Goal: Task Accomplishment & Management: Complete application form

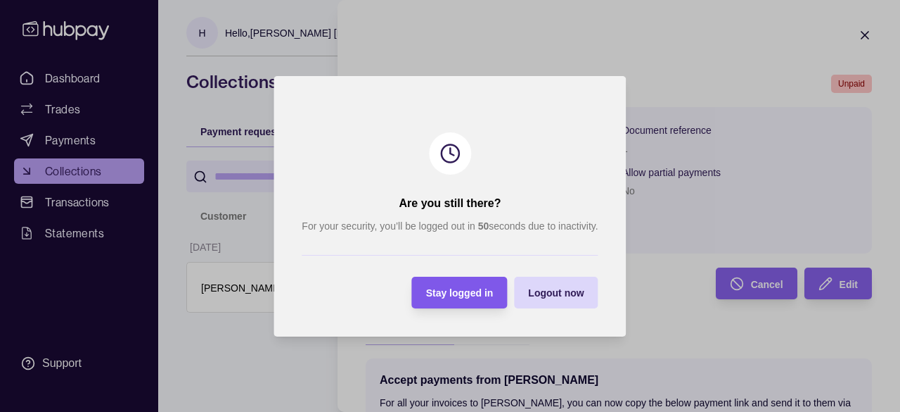
click at [473, 293] on span "Stay logged in" at bounding box center [460, 292] width 68 height 11
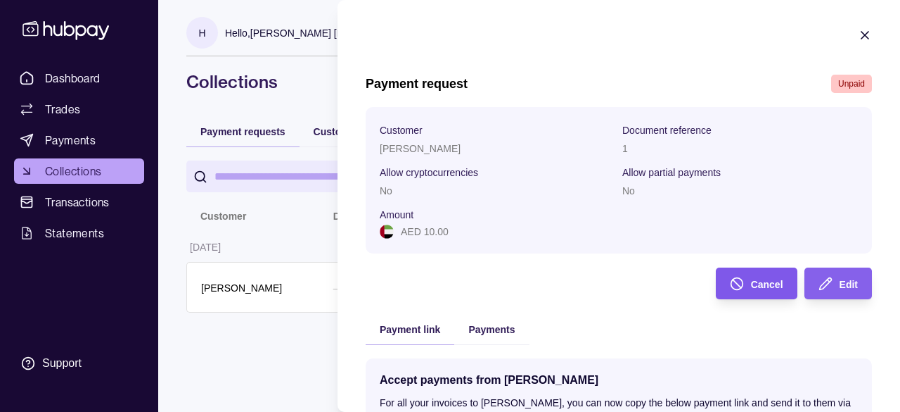
click at [760, 295] on div "Cancel" at bounding box center [746, 283] width 75 height 32
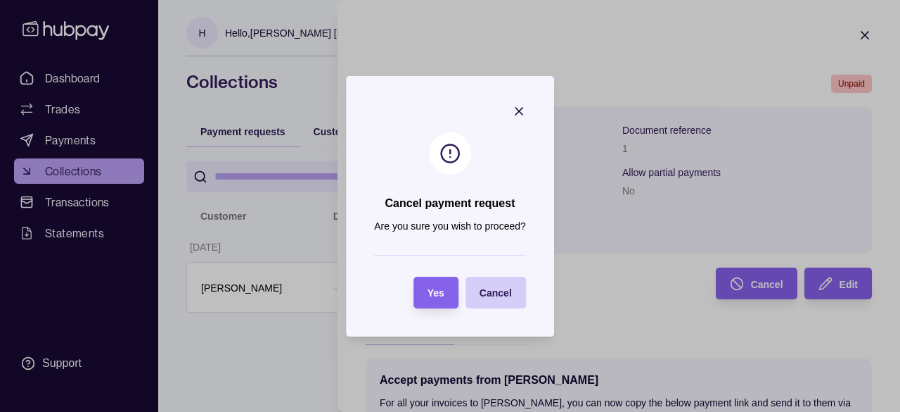
click at [490, 292] on span "Cancel" at bounding box center [496, 292] width 32 height 11
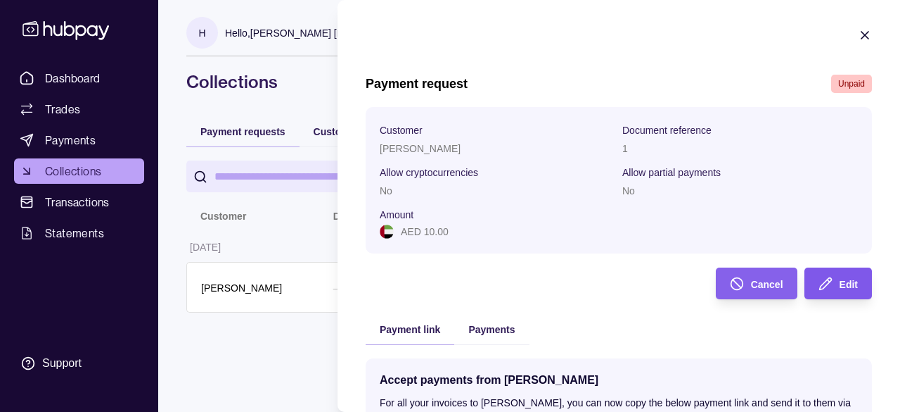
click at [812, 274] on div "Edit" at bounding box center [828, 283] width 60 height 32
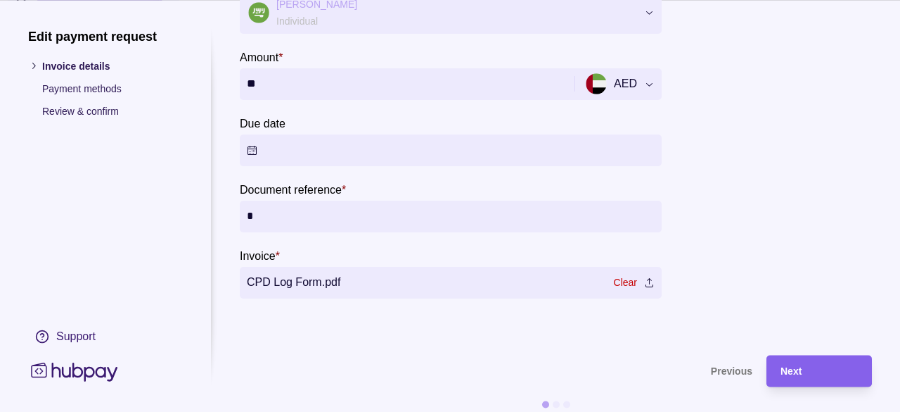
scroll to position [119, 0]
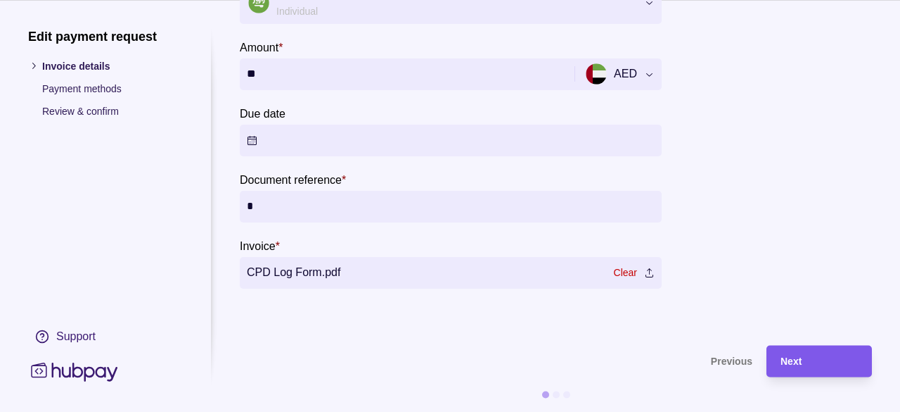
click at [800, 356] on span "Next" at bounding box center [791, 361] width 21 height 11
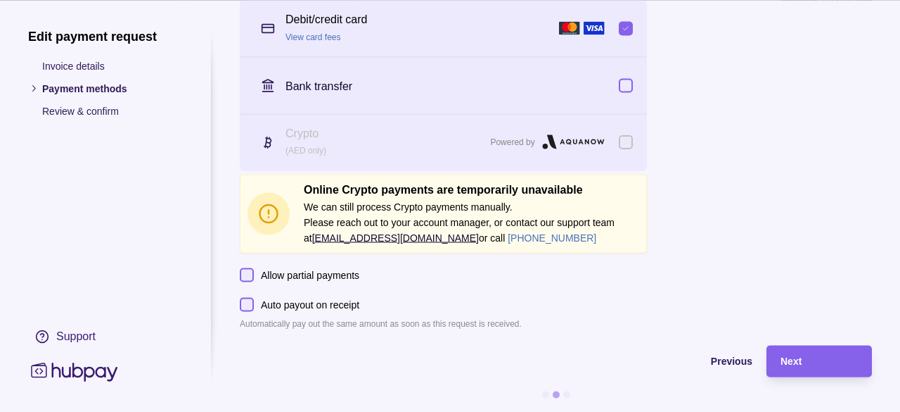
click at [627, 78] on button "button" at bounding box center [626, 85] width 14 height 14
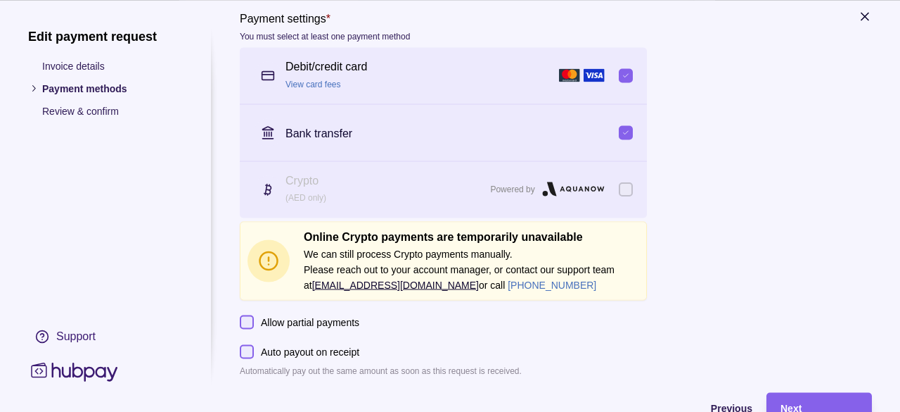
click at [627, 72] on button "button" at bounding box center [626, 75] width 14 height 14
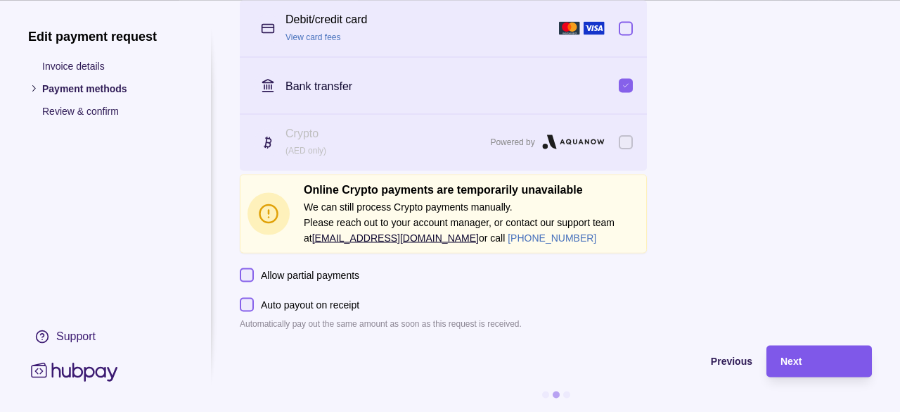
click at [839, 352] on div "Next" at bounding box center [819, 360] width 77 height 17
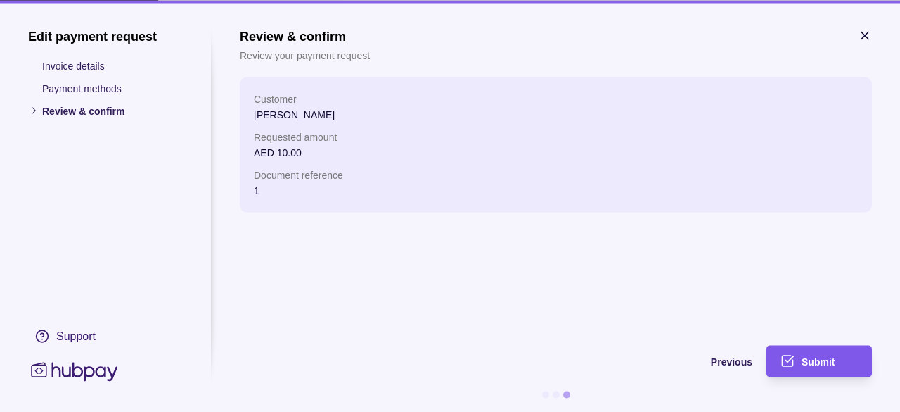
click at [836, 368] on div "Submit" at bounding box center [830, 360] width 56 height 17
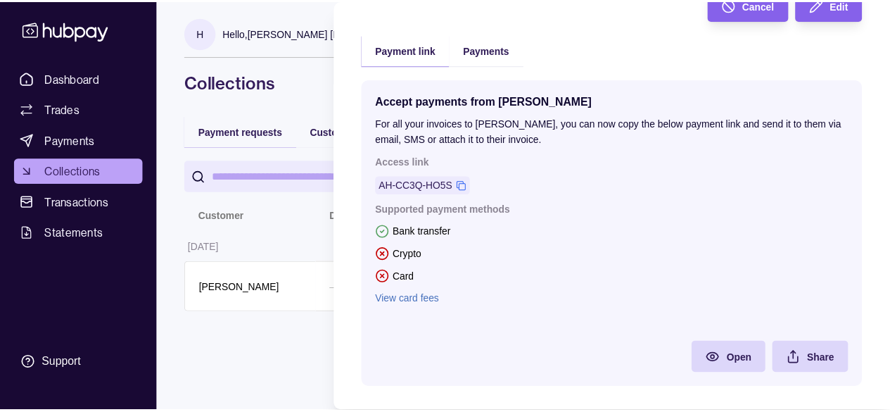
scroll to position [298, 0]
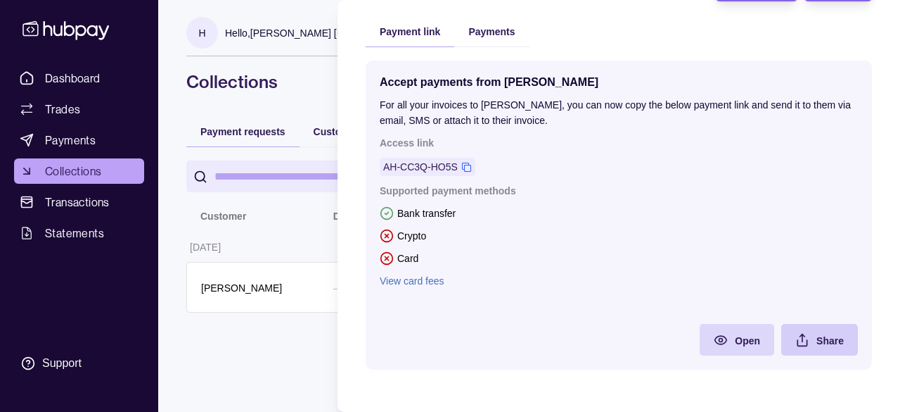
click at [817, 336] on span "Share" at bounding box center [830, 340] width 27 height 11
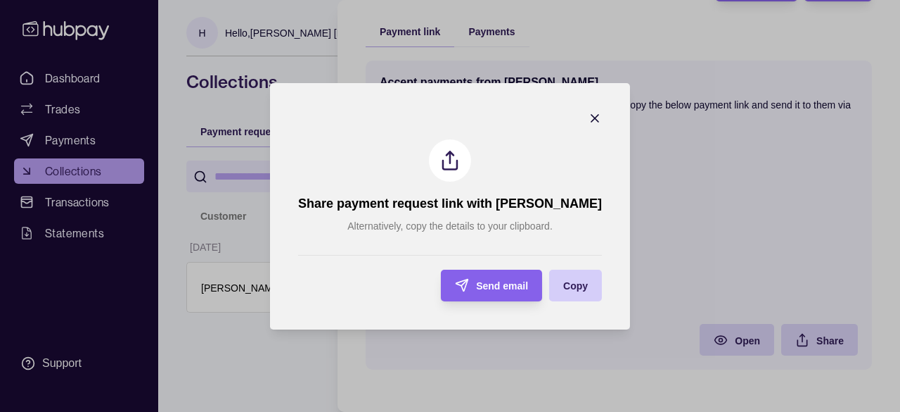
click at [575, 275] on div "Copy" at bounding box center [565, 285] width 46 height 32
drag, startPoint x: 488, startPoint y: 289, endPoint x: 511, endPoint y: 283, distance: 23.2
click at [511, 283] on span "Send email" at bounding box center [502, 285] width 52 height 11
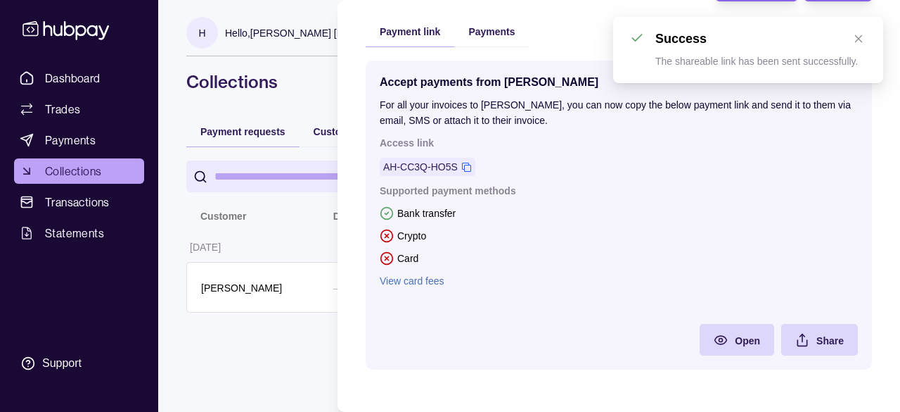
click at [511, 283] on link "View card fees" at bounding box center [619, 280] width 478 height 15
click at [860, 35] on icon "close" at bounding box center [859, 39] width 10 height 10
